Goal: Task Accomplishment & Management: Complete application form

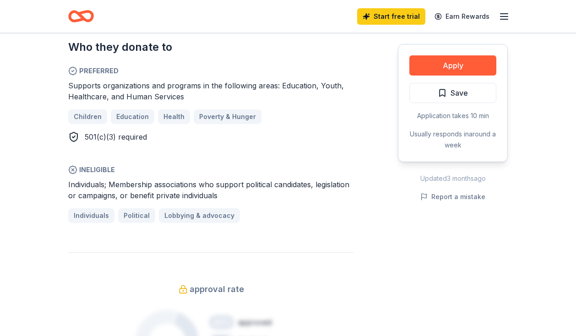
scroll to position [498, 0]
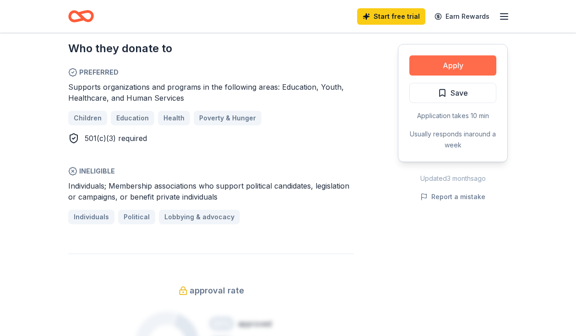
click at [440, 64] on button "Apply" at bounding box center [452, 65] width 87 height 20
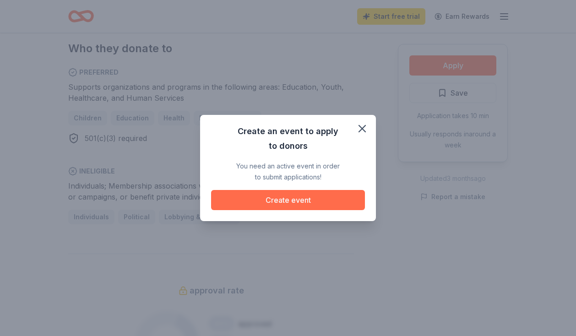
click at [312, 202] on button "Create event" at bounding box center [288, 200] width 154 height 20
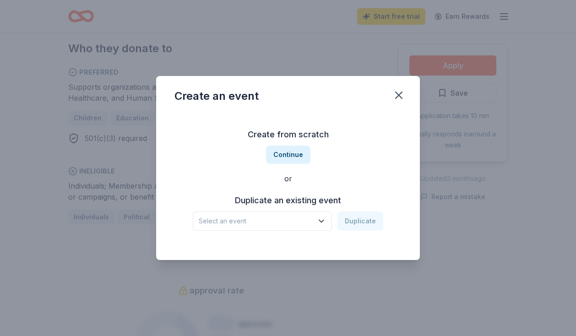
click at [322, 222] on icon "button" at bounding box center [321, 221] width 9 height 9
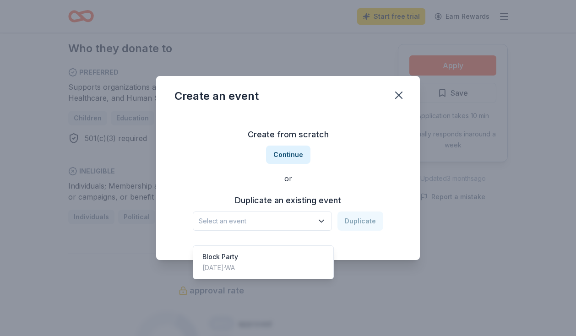
click at [401, 97] on div "Create an event Create from scratch Continue or Duplicate an existing event Sel…" at bounding box center [288, 168] width 264 height 184
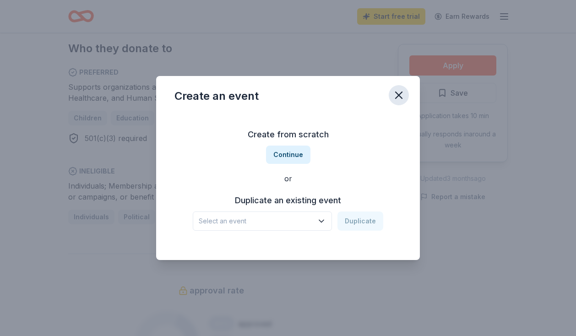
click at [396, 97] on icon "button" at bounding box center [398, 95] width 13 height 13
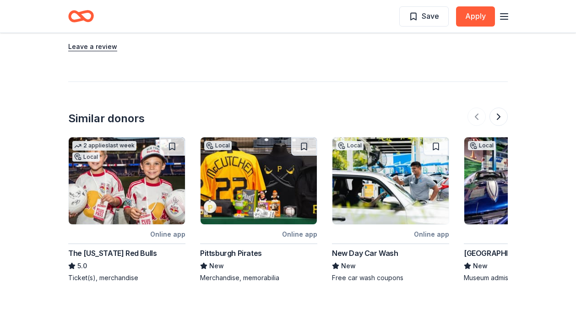
scroll to position [667, 0]
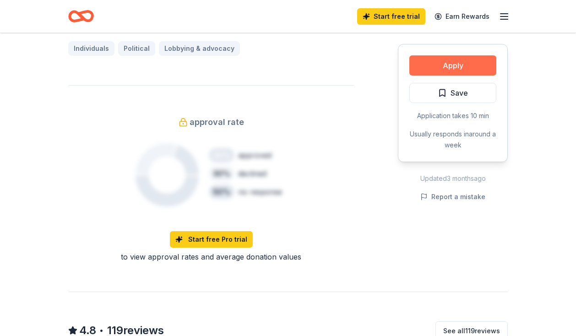
click at [438, 68] on button "Apply" at bounding box center [452, 65] width 87 height 20
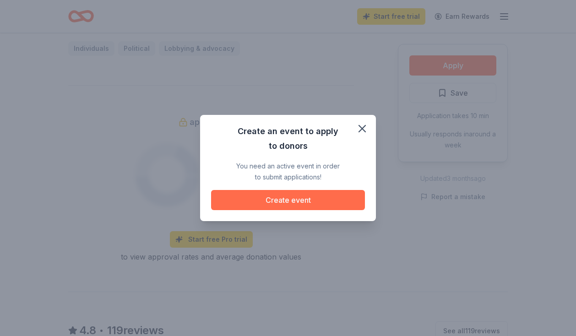
click at [281, 197] on button "Create event" at bounding box center [288, 200] width 154 height 20
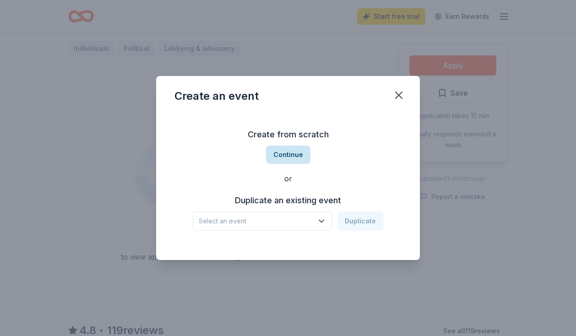
click at [284, 153] on button "Continue" at bounding box center [288, 155] width 44 height 18
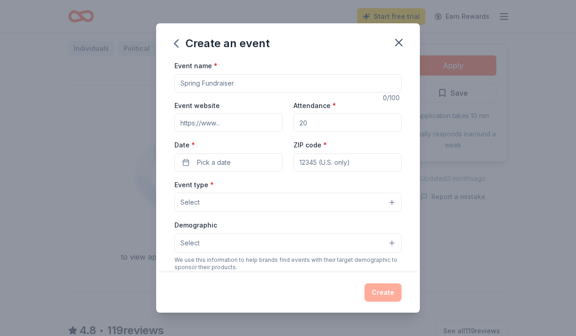
type input "S"
click at [287, 184] on div "Event type * Select" at bounding box center [287, 195] width 227 height 33
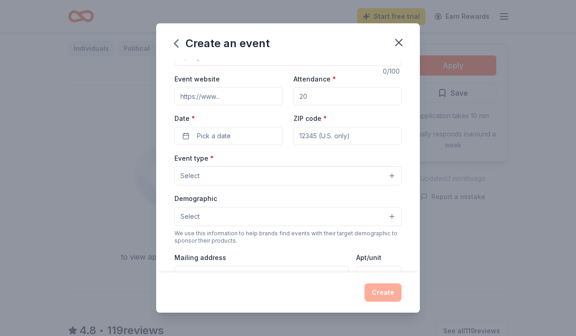
scroll to position [28, 0]
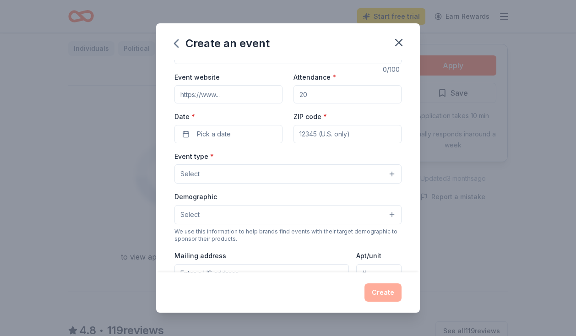
click at [266, 170] on button "Select" at bounding box center [287, 173] width 227 height 19
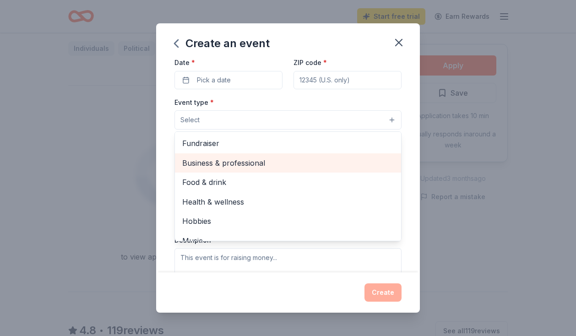
scroll to position [0, 0]
click at [239, 161] on span "Business & professional" at bounding box center [287, 163] width 211 height 12
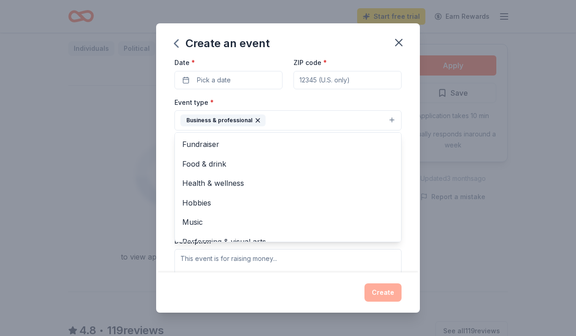
click at [163, 171] on div "Event name * 0 /100 Event website Attendance * Date * Pick a date ZIP code * Ev…" at bounding box center [288, 166] width 264 height 212
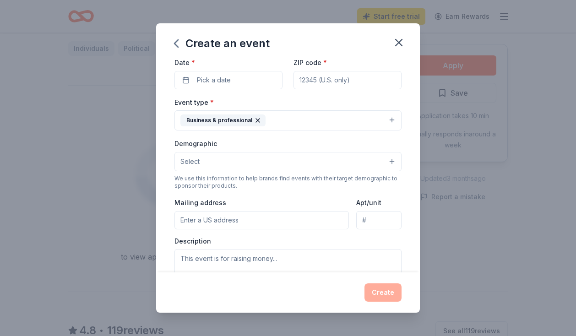
click at [238, 154] on button "Select" at bounding box center [287, 161] width 227 height 19
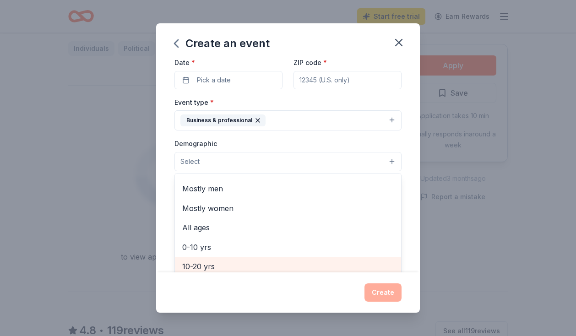
scroll to position [14, 0]
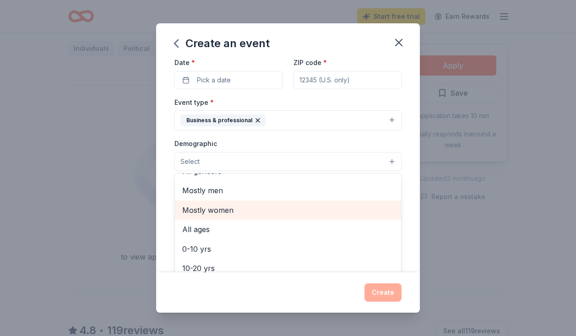
click at [238, 211] on span "Mostly women" at bounding box center [287, 210] width 211 height 12
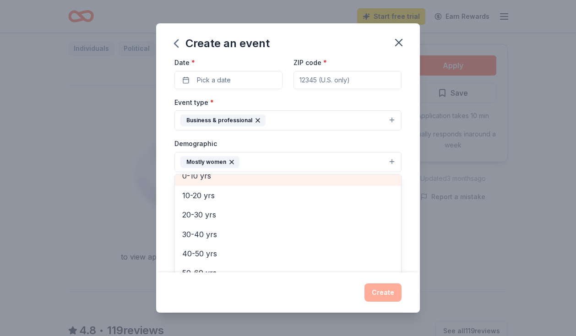
scroll to position [99, 0]
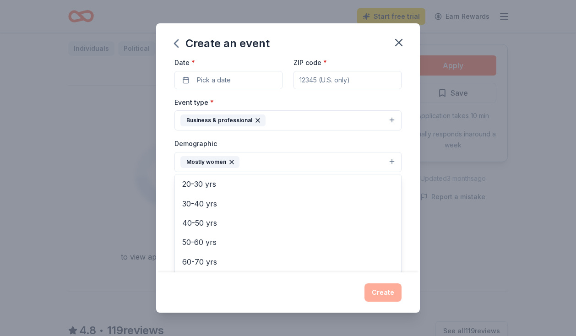
click at [170, 233] on div "Event name * 0 /100 Event website Attendance * Date * Pick a date ZIP code * Ev…" at bounding box center [288, 166] width 264 height 212
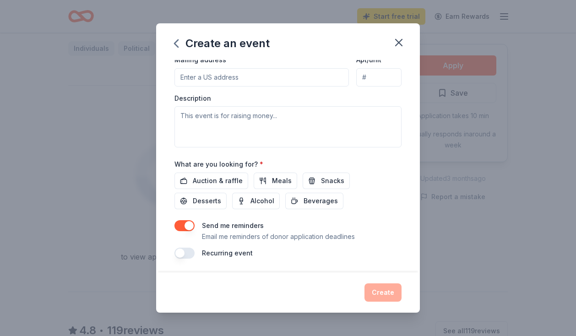
scroll to position [225, 0]
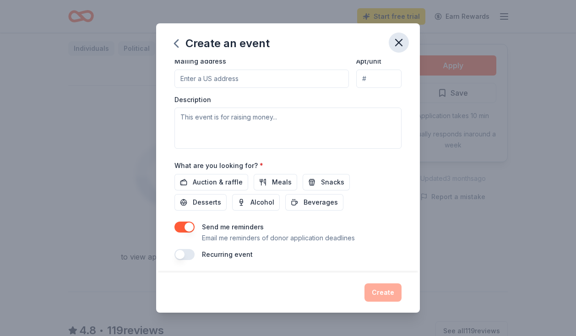
click at [400, 41] on icon "button" at bounding box center [398, 42] width 13 height 13
